Goal: Information Seeking & Learning: Find specific fact

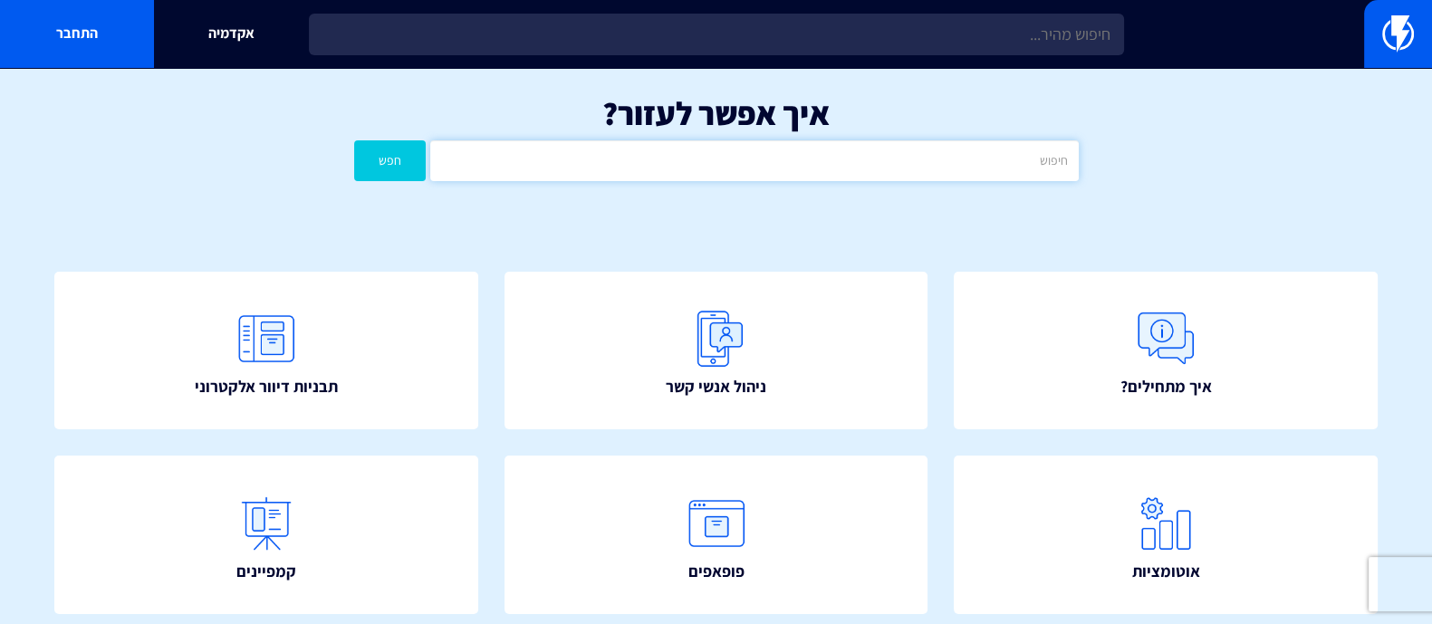
click at [743, 167] on input "text" at bounding box center [754, 160] width 648 height 41
type input "c"
type input "ביקורות"
click at [354, 140] on button "חפש" at bounding box center [390, 160] width 72 height 41
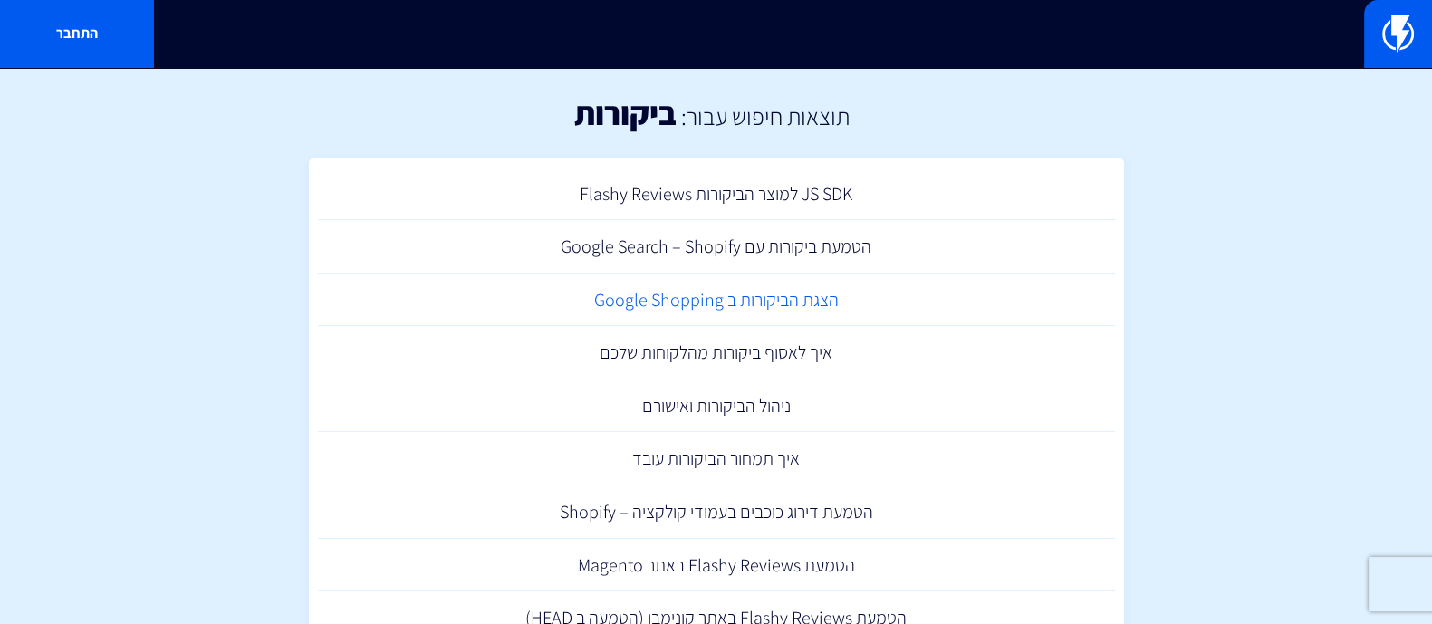
click at [771, 299] on link "הצגת הביקורות ב Google Shopping" at bounding box center [716, 300] width 797 height 53
